Goal: Share content: Share content

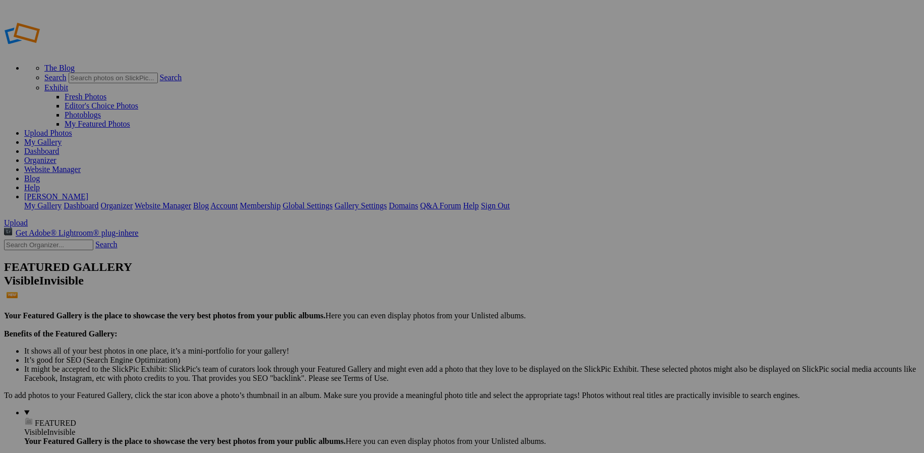
type input "Senior-Shoot-[PERSON_NAME]"
click at [372, 277] on span "Create" at bounding box center [361, 281] width 21 height 9
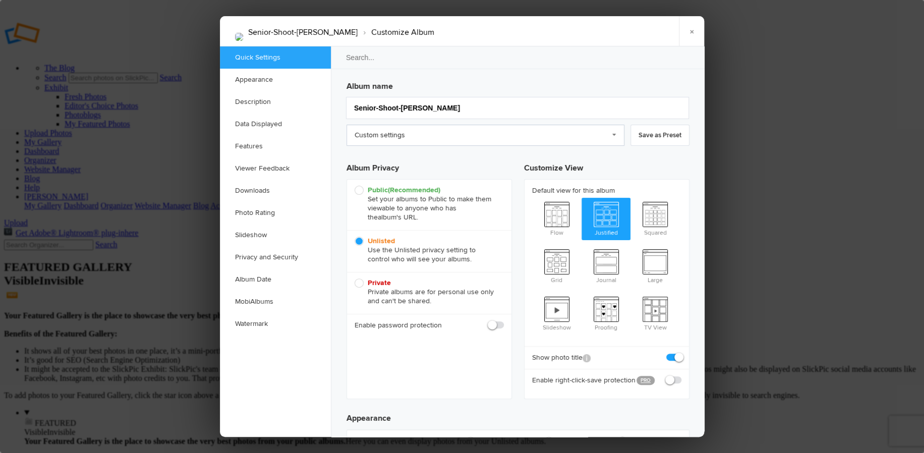
click at [618, 134] on link "Custom settings" at bounding box center [485, 135] width 278 height 21
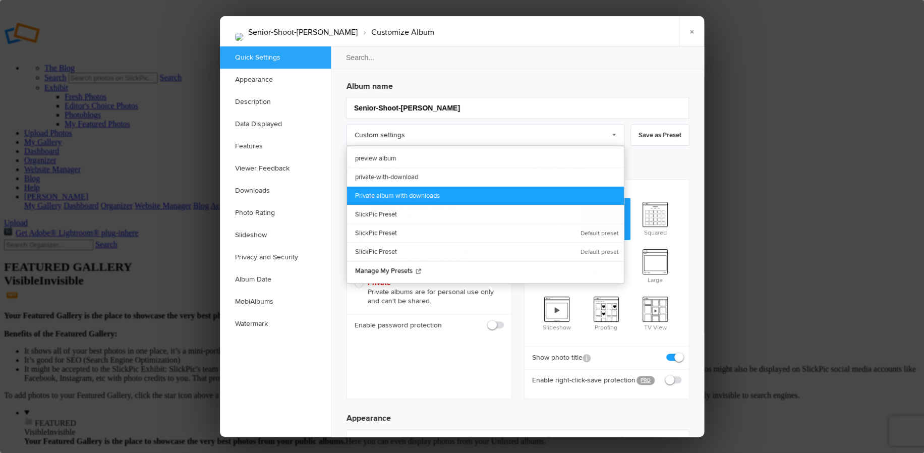
click at [426, 188] on link "Private album with downloads" at bounding box center [485, 195] width 277 height 19
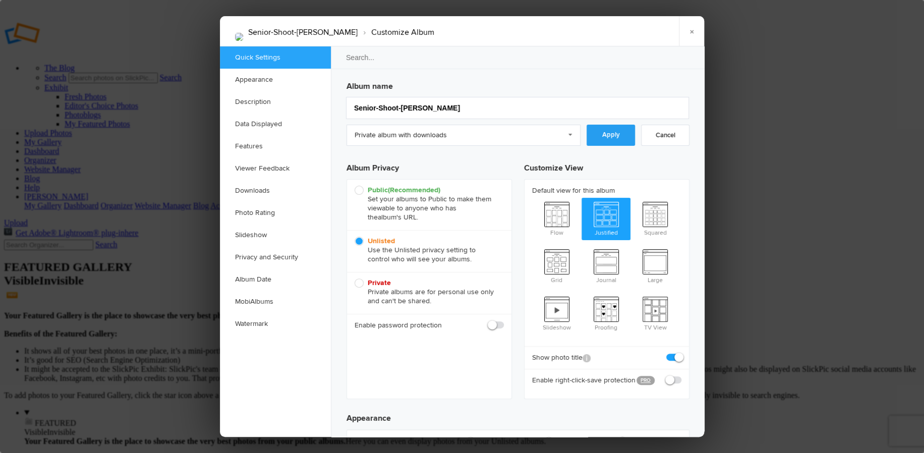
click at [603, 138] on link "Apply" at bounding box center [611, 135] width 48 height 21
checkbox input "true"
click at [259, 77] on link "Appearance" at bounding box center [275, 80] width 111 height 22
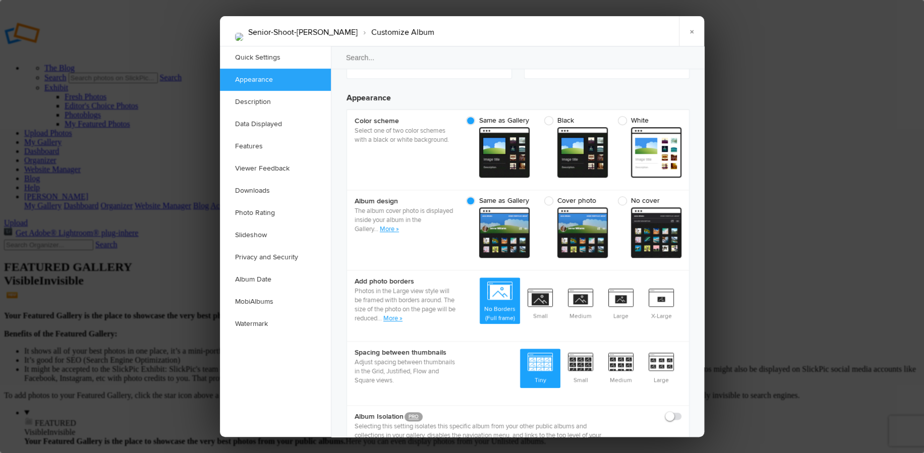
scroll to position [321, 0]
click at [252, 100] on link "Description" at bounding box center [275, 102] width 111 height 22
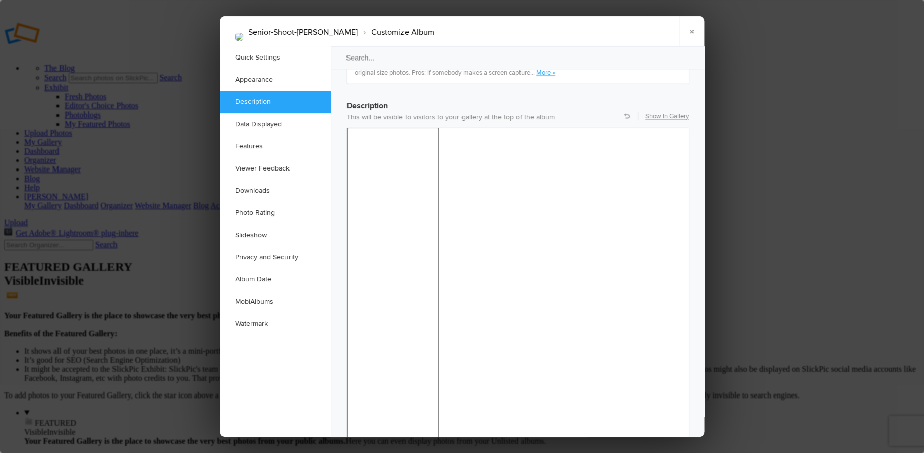
scroll to position [783, 0]
click at [249, 121] on link "Data Displayed" at bounding box center [275, 124] width 111 height 22
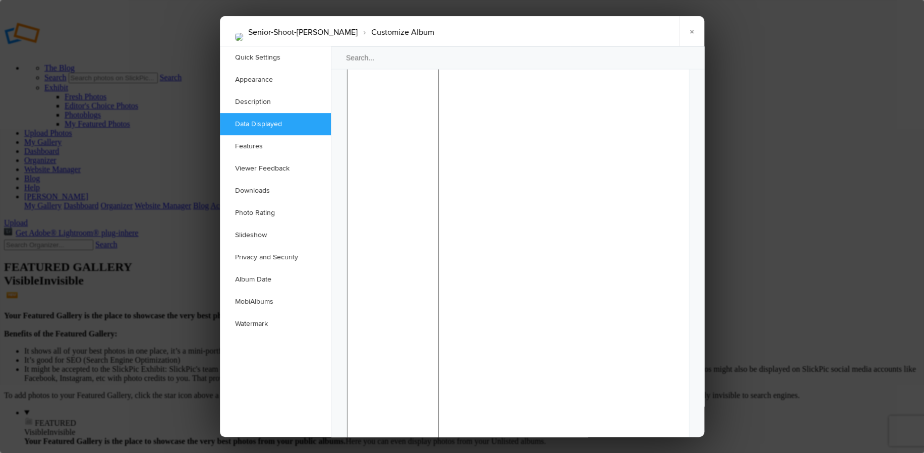
scroll to position [922, 0]
click at [251, 252] on link "Privacy and Security" at bounding box center [275, 257] width 111 height 22
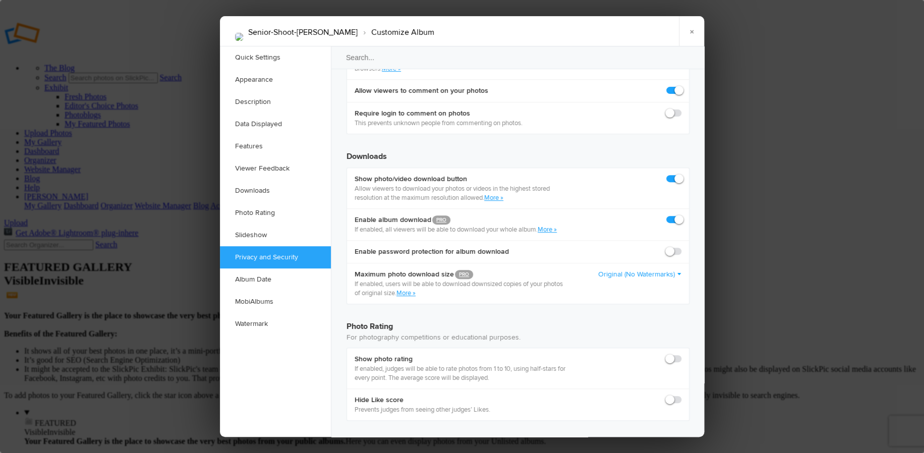
scroll to position [1970, 0]
checkbox input "true"
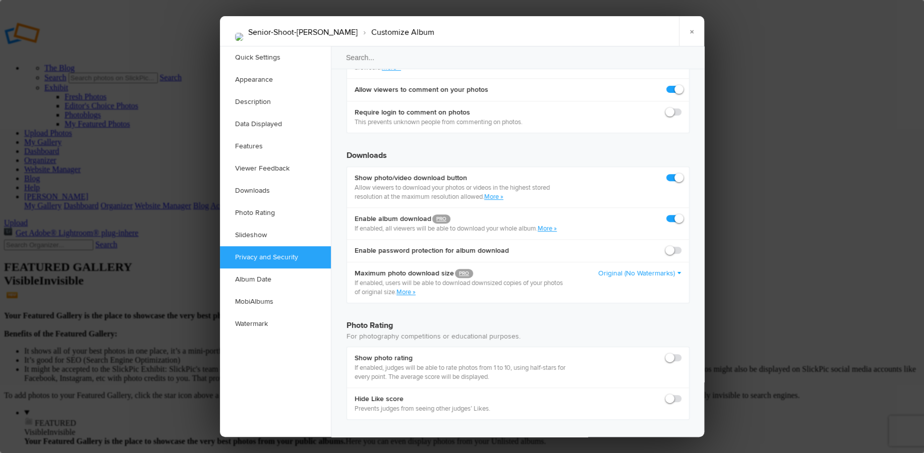
checkbox input "true"
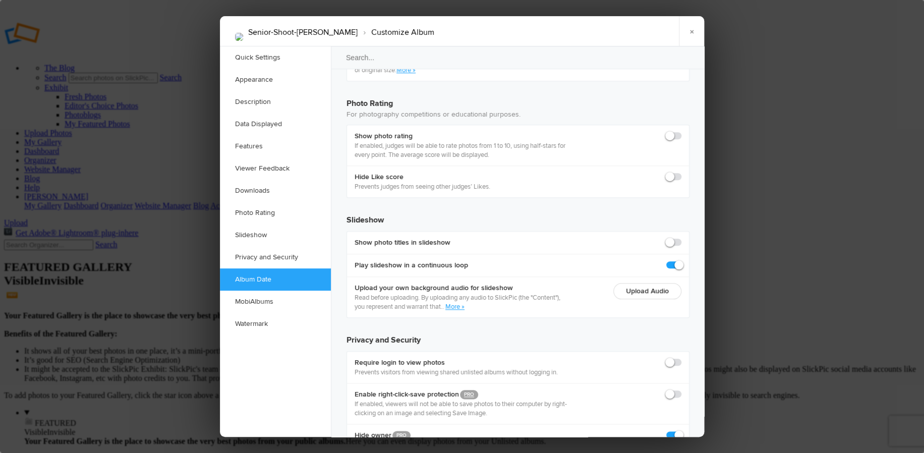
scroll to position [2217, 0]
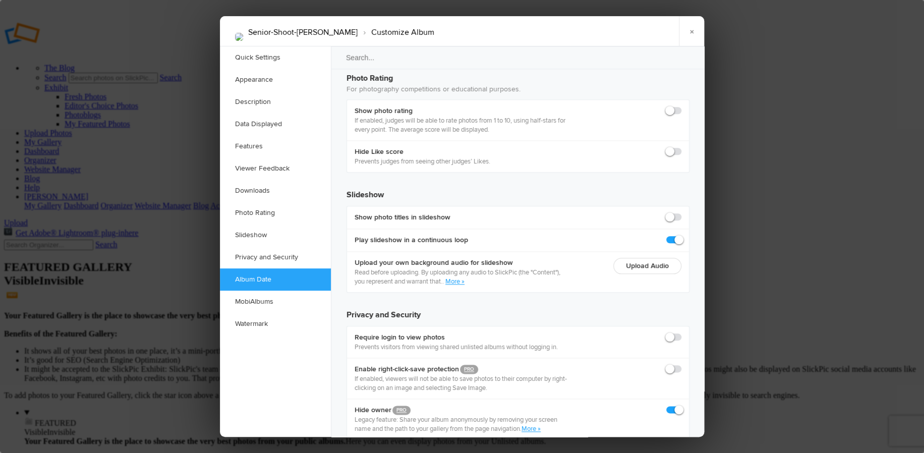
drag, startPoint x: 493, startPoint y: 18, endPoint x: 496, endPoint y: -36, distance: 54.0
click at [496, 16] on div "Senior-Shoot-Trish › Customize Album × Saving Saved Quick Settings Appearance D…" at bounding box center [462, 226] width 484 height 420
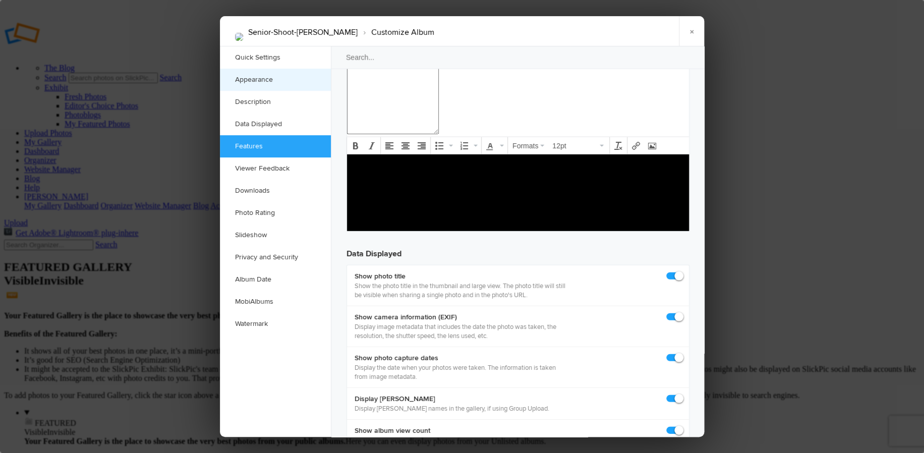
click at [272, 80] on link "Appearance" at bounding box center [275, 80] width 111 height 22
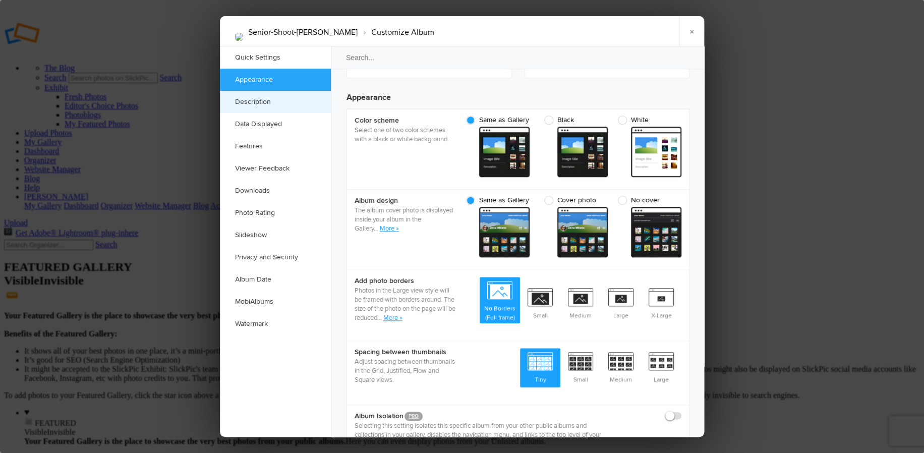
click at [269, 104] on link "Description" at bounding box center [275, 102] width 111 height 22
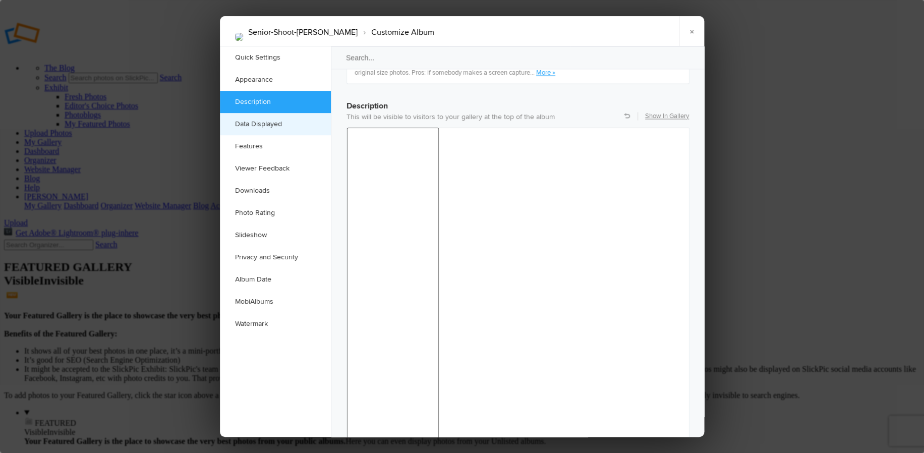
scroll to position [783, 0]
click at [246, 193] on link "Downloads" at bounding box center [275, 191] width 111 height 22
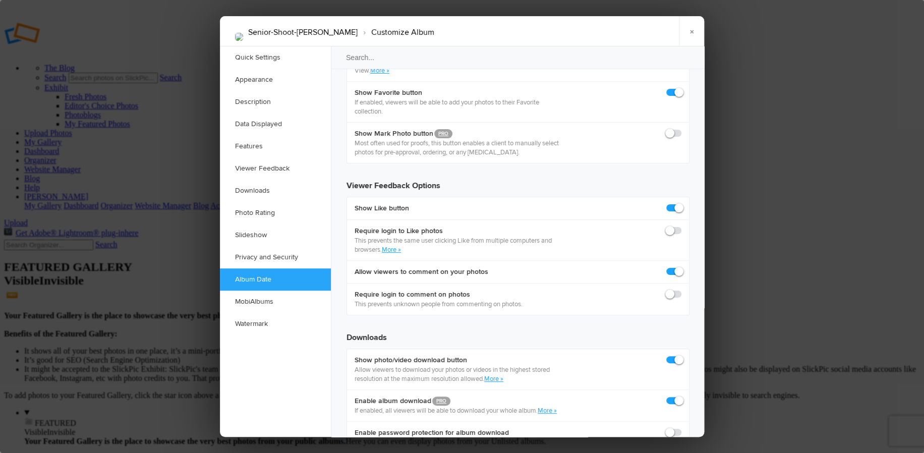
scroll to position [1771, 0]
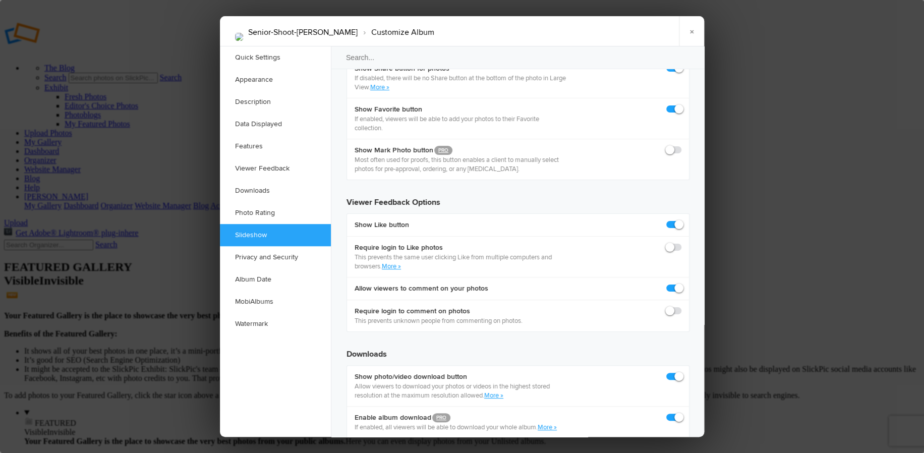
click at [693, 31] on link "×" at bounding box center [691, 31] width 25 height 30
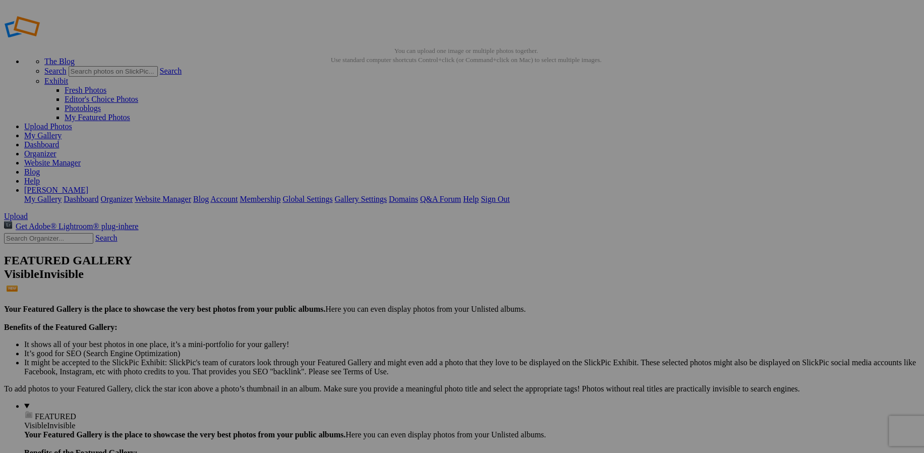
scroll to position [0, 0]
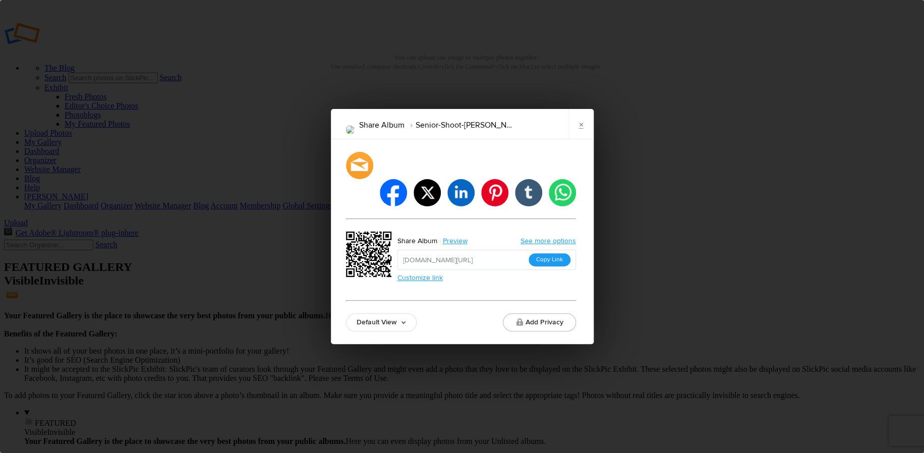
click at [548, 253] on button "Copy Link" at bounding box center [550, 259] width 42 height 13
click at [527, 237] on link "See more options" at bounding box center [547, 241] width 55 height 9
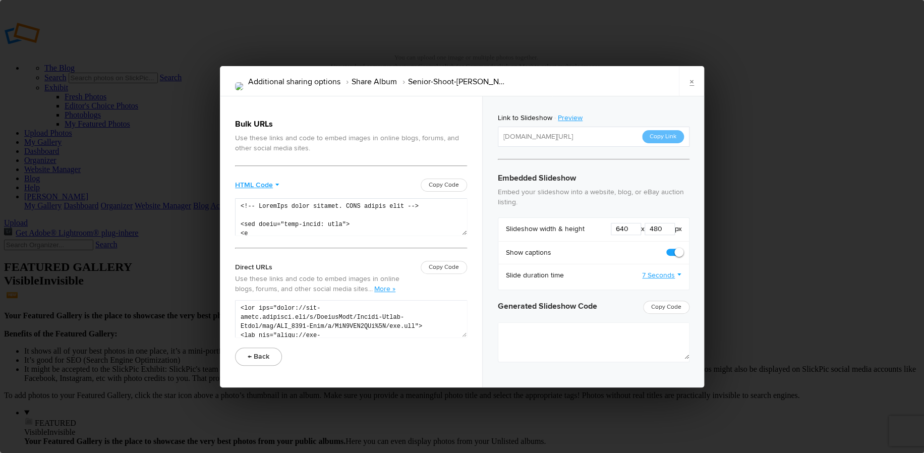
type textarea "<iframe src="https://www.slickpic.com/slideshow/simple/view/width/640/height/48…"
click at [697, 81] on link "×" at bounding box center [691, 81] width 25 height 30
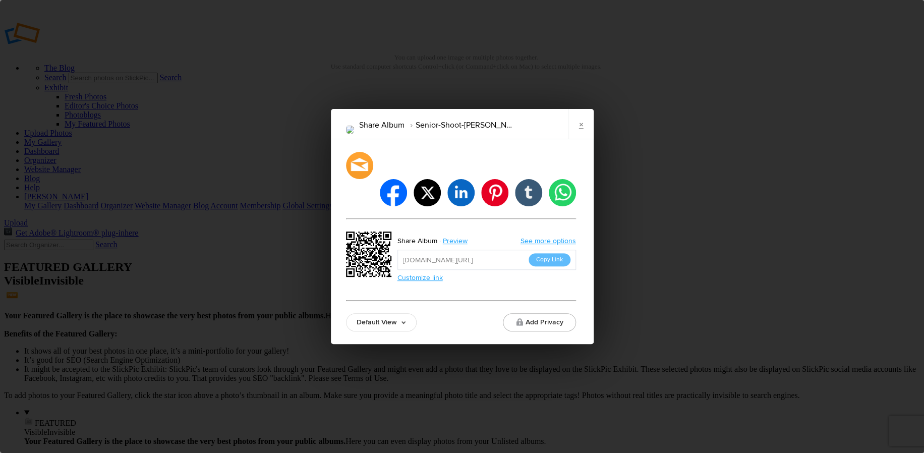
click at [547, 237] on link "See more options" at bounding box center [547, 241] width 55 height 9
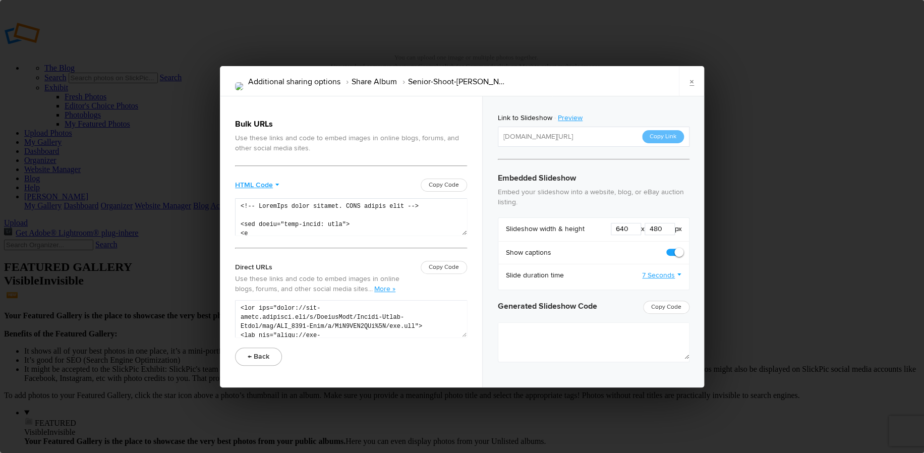
type textarea "<iframe src="https://www.slickpic.com/slideshow/simple/view/width/640/height/48…"
click at [694, 82] on link "×" at bounding box center [691, 81] width 25 height 30
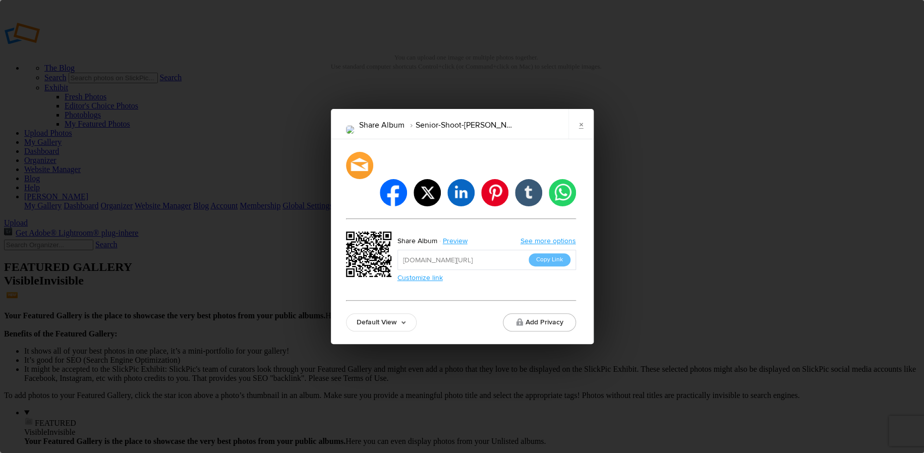
click at [368, 313] on link "Default View" at bounding box center [381, 322] width 71 height 18
click at [439, 281] on div "facebook twitter linkedin pinterest tumblr whatsapp Share Album Preview See mor…" at bounding box center [461, 242] width 230 height 180
click at [578, 138] on link "×" at bounding box center [580, 124] width 25 height 30
